Goal: Entertainment & Leisure: Consume media (video, audio)

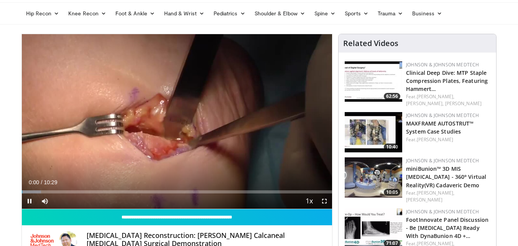
scroll to position [29, 0]
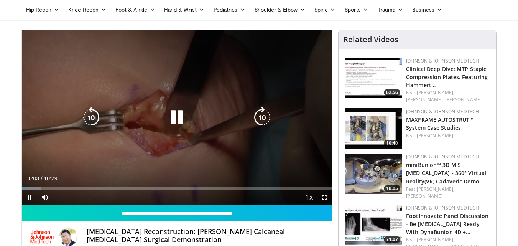
click at [217, 100] on div "10 seconds Tap to unmute" at bounding box center [177, 117] width 311 height 175
click at [176, 122] on icon "Video Player" at bounding box center [176, 117] width 21 height 21
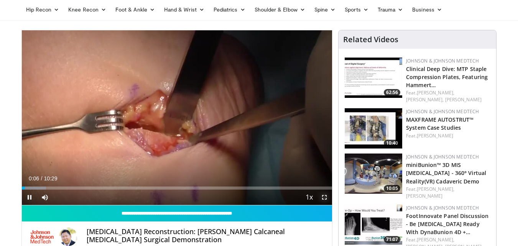
click at [326, 200] on span "Video Player" at bounding box center [324, 196] width 15 height 15
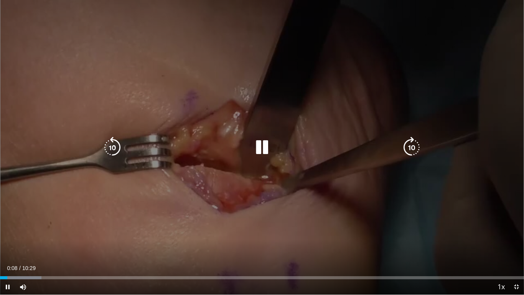
click at [377, 167] on div "10 seconds Tap to unmute" at bounding box center [262, 147] width 524 height 294
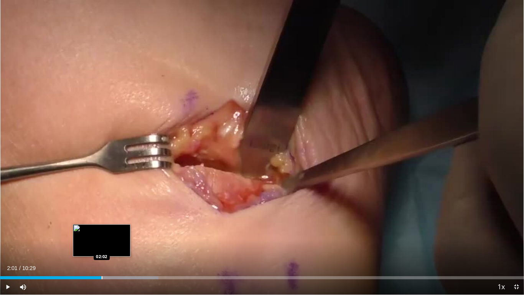
click at [101, 245] on div "02:01" at bounding box center [50, 277] width 101 height 3
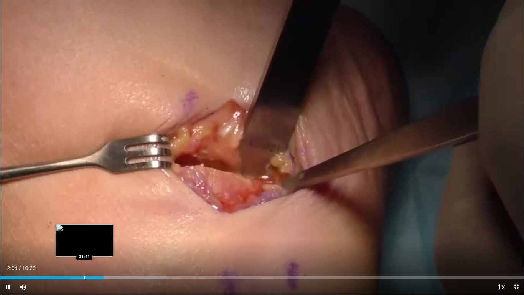
click at [84, 245] on div "Loaded : 31.49% 02:04 01:41" at bounding box center [262, 275] width 524 height 7
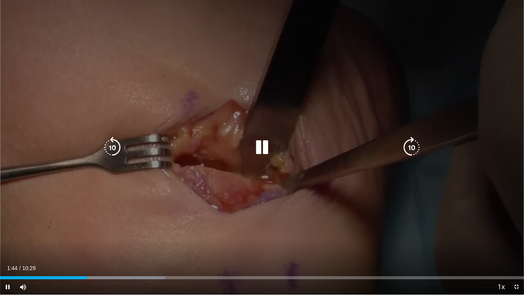
click at [366, 78] on div "10 seconds Tap to unmute" at bounding box center [262, 147] width 524 height 294
click at [310, 101] on div "10 seconds Tap to unmute" at bounding box center [262, 147] width 524 height 294
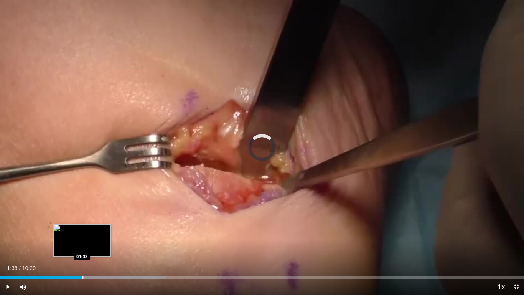
click at [82, 245] on div "Progress Bar" at bounding box center [82, 277] width 1 height 3
click at [68, 245] on div "Loaded : 26.77% 01:22 01:22" at bounding box center [262, 275] width 524 height 7
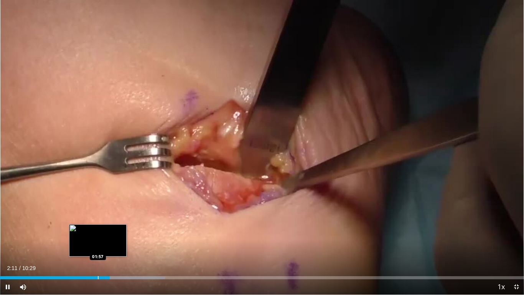
click at [98, 245] on div "Progress Bar" at bounding box center [98, 277] width 1 height 3
click at [83, 245] on div "Progress Bar" at bounding box center [83, 277] width 1 height 3
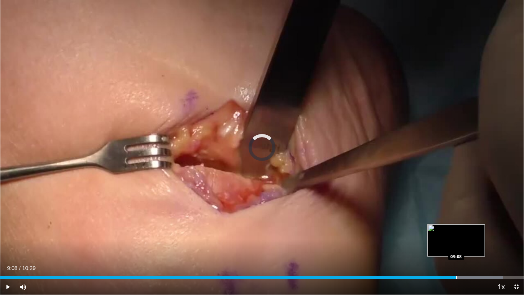
click at [456, 245] on div "Loaded : 96.08% 09:08 09:08" at bounding box center [262, 275] width 524 height 7
click at [467, 245] on div "Loaded : 97.65% 09:13 09:21" at bounding box center [262, 275] width 524 height 7
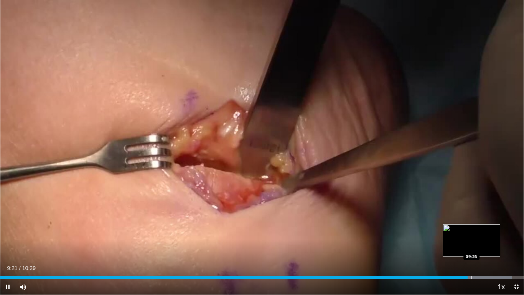
click at [472, 245] on div "Loaded : 97.65% 09:22 09:26" at bounding box center [262, 275] width 524 height 7
click at [482, 245] on div "Loaded : 100.00% 09:39 09:39" at bounding box center [262, 275] width 524 height 7
click at [484, 245] on div "Loaded : 100.00% 09:42 09:42" at bounding box center [262, 275] width 524 height 7
click at [493, 245] on div "Progress Bar" at bounding box center [493, 277] width 1 height 3
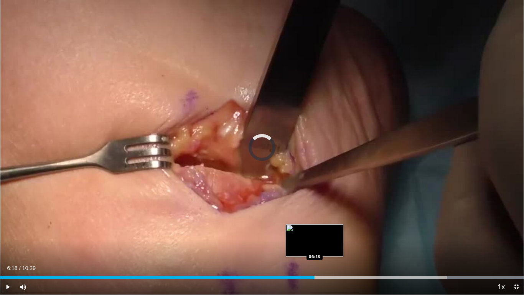
click at [315, 245] on div "Progress Bar" at bounding box center [315, 277] width 1 height 3
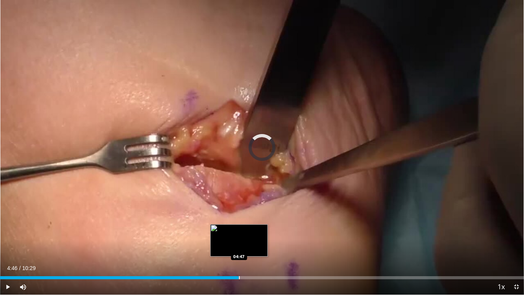
click at [239, 245] on div "Loaded : 0.00% 04:46 04:47" at bounding box center [262, 275] width 524 height 7
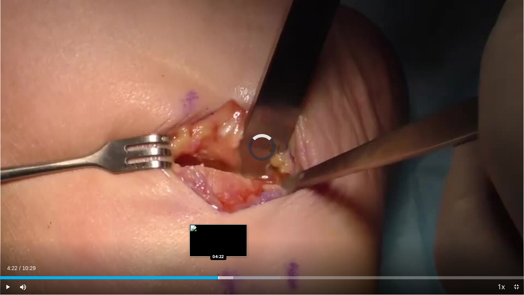
click at [218, 245] on div "Loaded : 53.54% 04:22 04:22" at bounding box center [262, 275] width 524 height 7
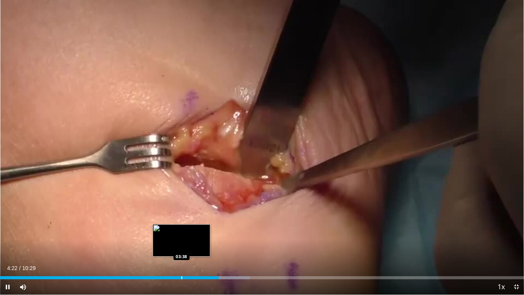
click at [181, 245] on div "Loaded : 47.68% 04:23 03:38" at bounding box center [262, 275] width 524 height 7
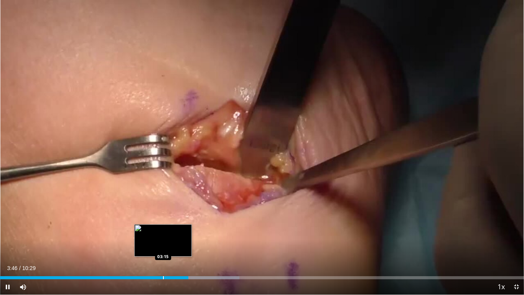
click at [163, 245] on div "Loaded : 45.66% 03:46 03:15" at bounding box center [262, 275] width 524 height 7
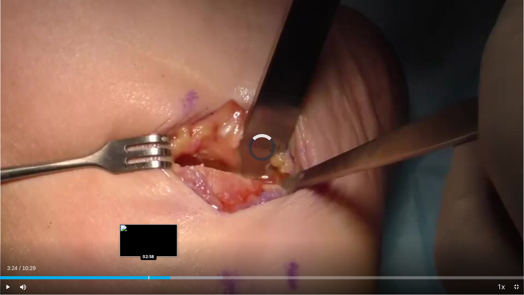
click at [148, 245] on div "Loaded : 42.51% 02:58 02:58" at bounding box center [262, 275] width 524 height 7
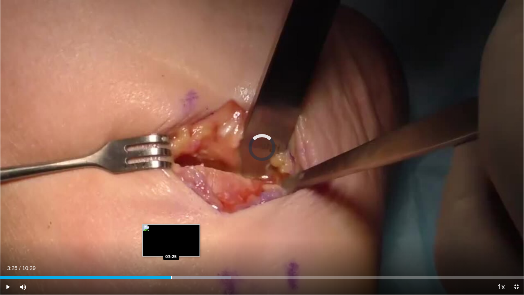
click at [171, 245] on div "Loaded : 44.09% 03:32 03:25" at bounding box center [262, 275] width 524 height 7
click at [163, 245] on div "Loaded : 44.09% 03:26 03:16" at bounding box center [262, 277] width 524 height 3
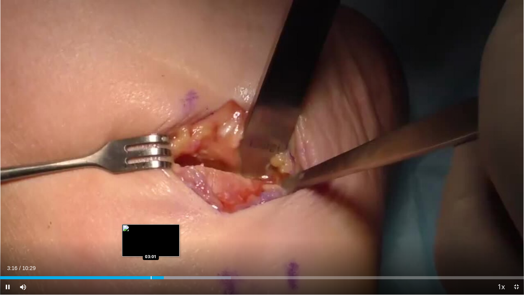
click at [150, 245] on div "03:16" at bounding box center [82, 277] width 164 height 3
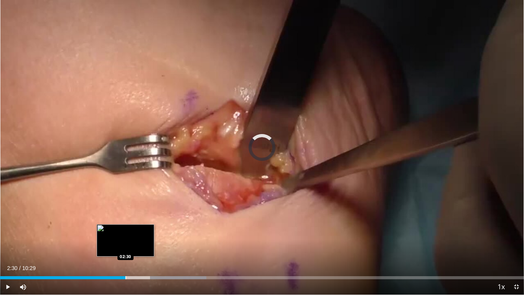
click at [125, 245] on div "Progress Bar" at bounding box center [125, 277] width 1 height 3
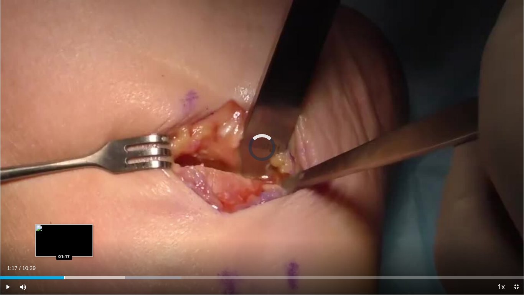
click at [64, 245] on div "Progress Bar" at bounding box center [64, 277] width 1 height 3
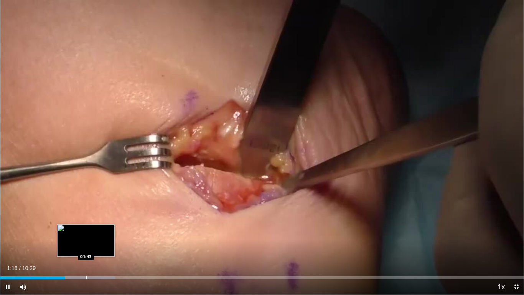
click at [86, 245] on div "Progress Bar" at bounding box center [86, 277] width 1 height 3
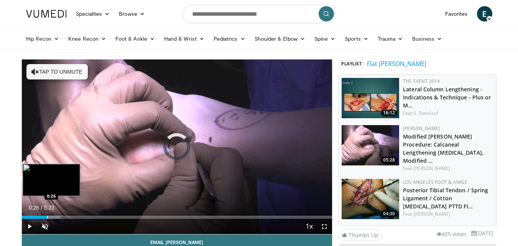
click at [47, 216] on div "Progress Bar" at bounding box center [47, 217] width 1 height 3
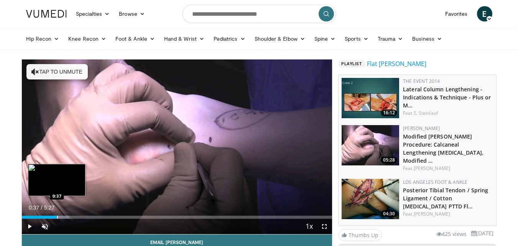
click at [57, 214] on div "Loaded : 15.28% 0:37 0:37" at bounding box center [177, 214] width 311 height 7
click at [68, 214] on div "Loaded : 18.34% 0:39 0:49" at bounding box center [177, 214] width 311 height 7
click at [63, 216] on div "Progress Bar" at bounding box center [63, 217] width 1 height 3
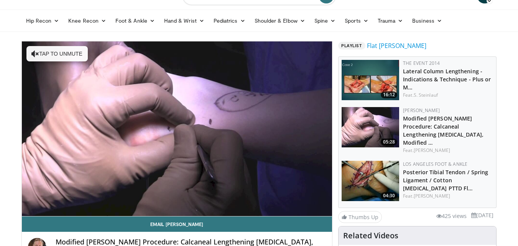
scroll to position [20, 0]
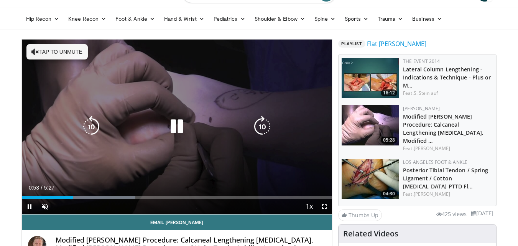
click at [76, 54] on button "Tap to unmute" at bounding box center [56, 51] width 61 height 15
click at [198, 94] on div "10 seconds Tap to unmute" at bounding box center [177, 127] width 311 height 175
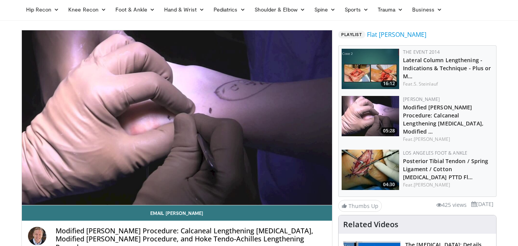
scroll to position [27, 0]
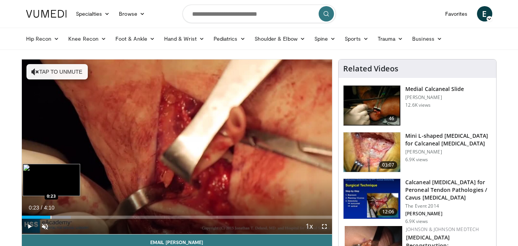
click at [51, 217] on div "Progress Bar" at bounding box center [51, 217] width 1 height 3
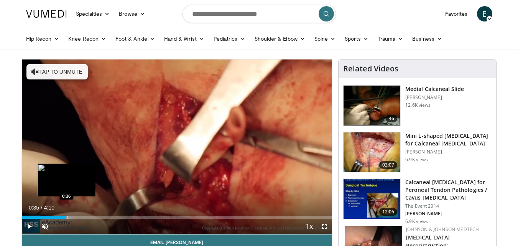
click at [67, 217] on div "Progress Bar" at bounding box center [67, 217] width 1 height 3
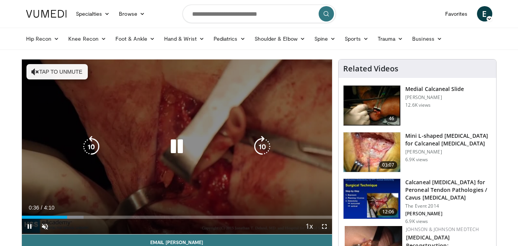
click at [77, 217] on div "Progress Bar" at bounding box center [57, 217] width 54 height 3
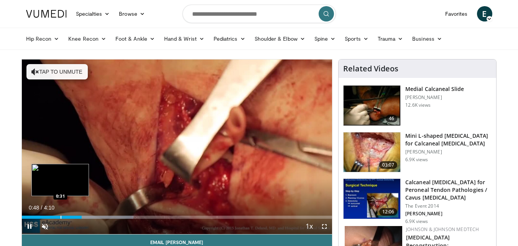
click at [61, 216] on div "Progress Bar" at bounding box center [61, 217] width 1 height 3
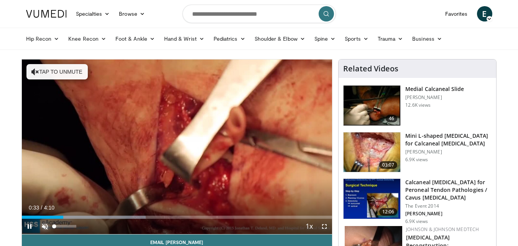
click at [47, 226] on span "Video Player" at bounding box center [44, 226] width 15 height 15
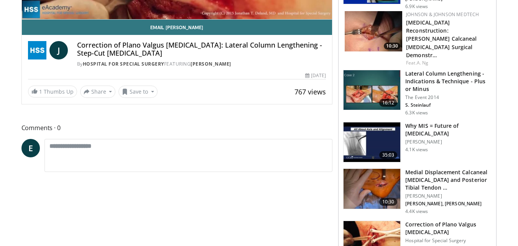
scroll to position [430, 0]
